Goal: Task Accomplishment & Management: Manage account settings

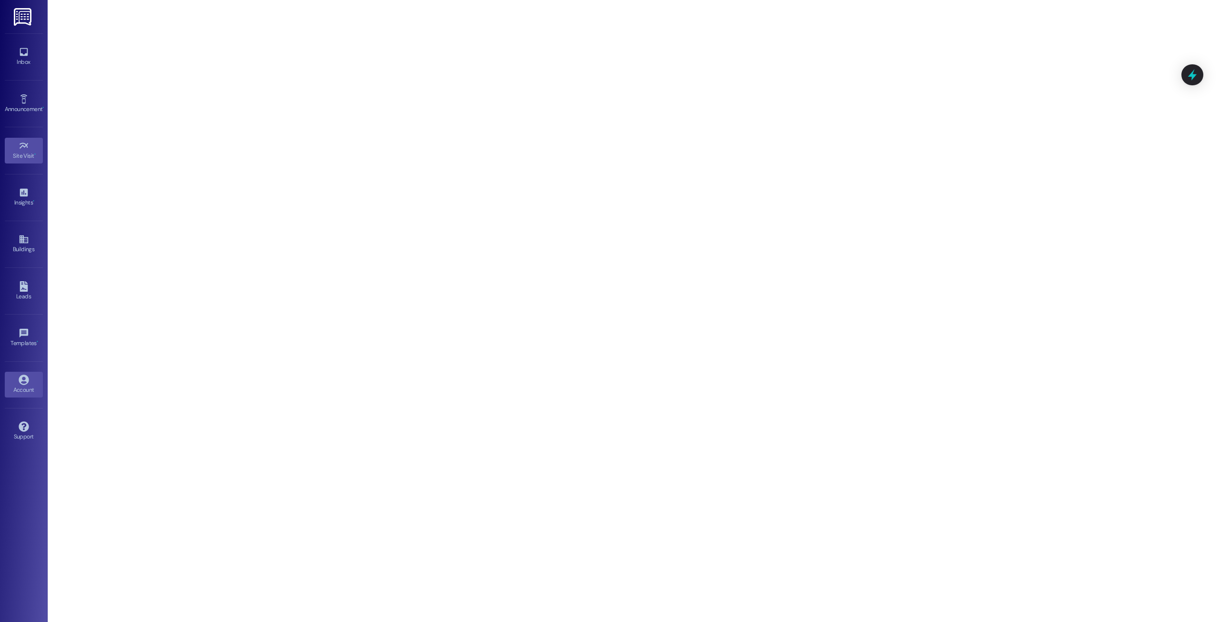
click at [23, 382] on icon at bounding box center [24, 380] width 10 height 10
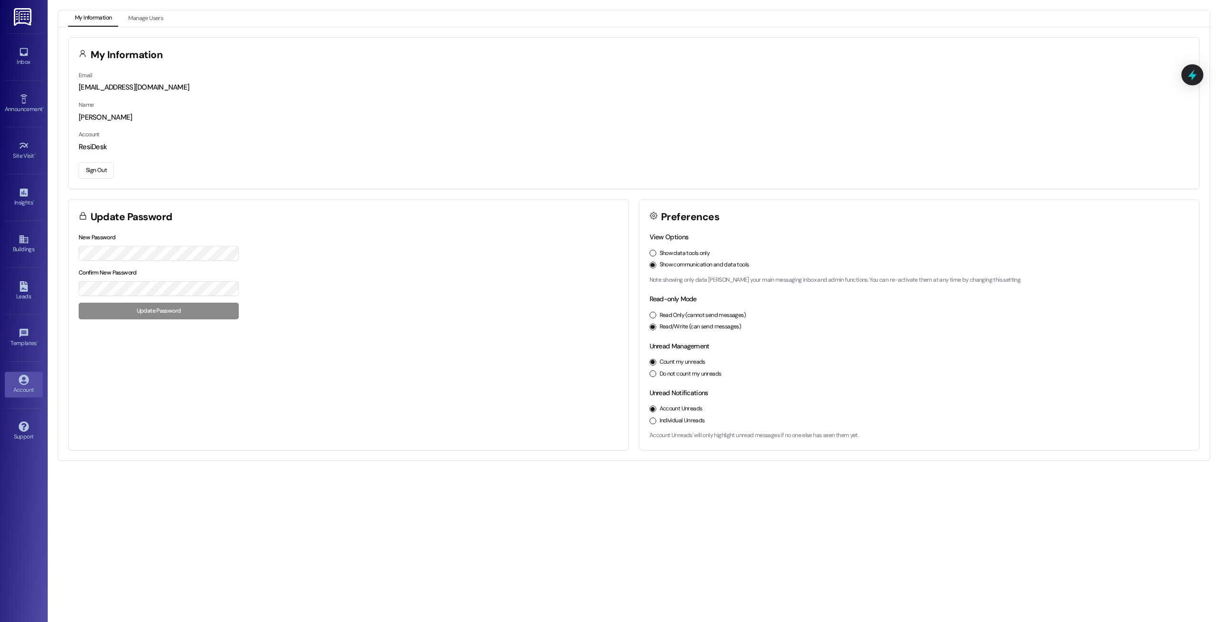
click at [105, 173] on button "Sign Out" at bounding box center [96, 170] width 35 height 17
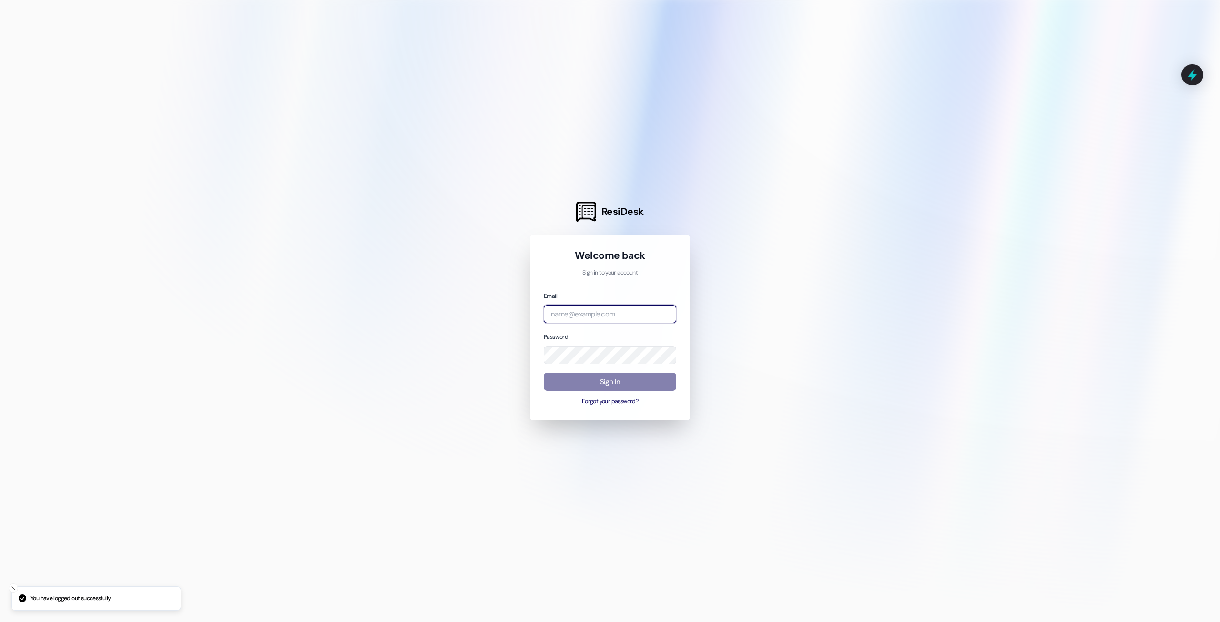
click at [583, 319] on input "email" at bounding box center [610, 314] width 133 height 19
click at [0, 622] on com-1password-button at bounding box center [0, 622] width 0 height 0
click at [621, 309] on input "email" at bounding box center [610, 314] width 133 height 19
click at [0, 622] on com-1password-button at bounding box center [0, 622] width 0 height 0
type input "automated-surveys-a.-c.-[PERSON_NAME].-c.-[PERSON_NAME][URL]"
